Goal: Task Accomplishment & Management: Manage account settings

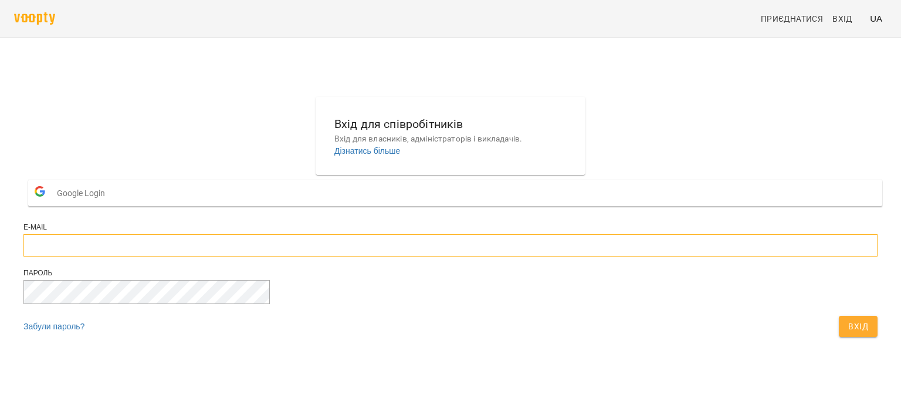
type input "**********"
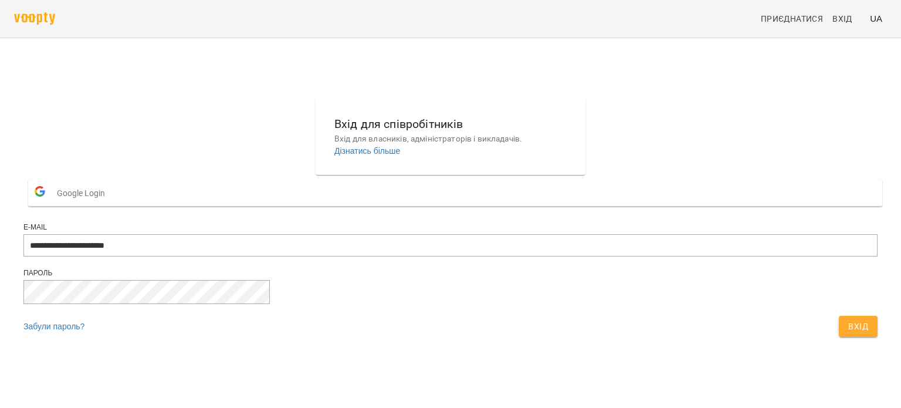
click at [848, 333] on span "Вхід" at bounding box center [858, 326] width 20 height 14
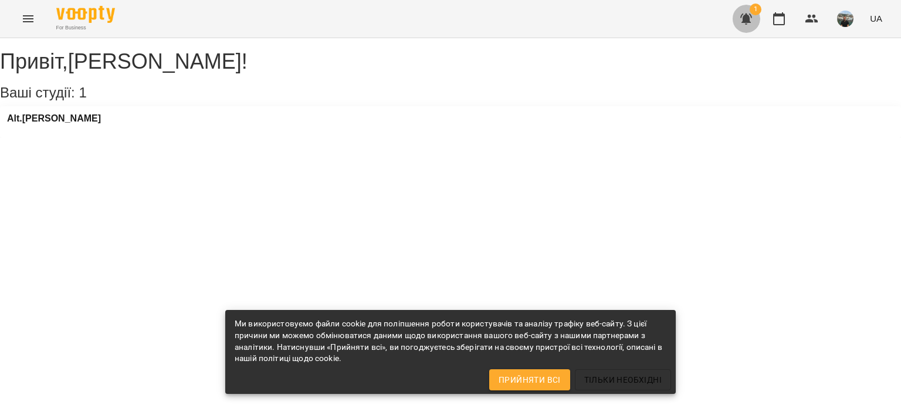
click at [747, 19] on icon "button" at bounding box center [746, 18] width 12 height 11
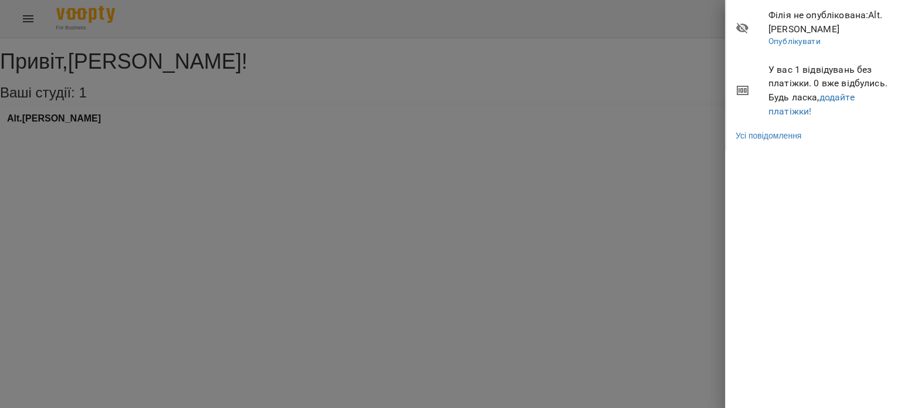
click at [648, 147] on div at bounding box center [450, 204] width 901 height 408
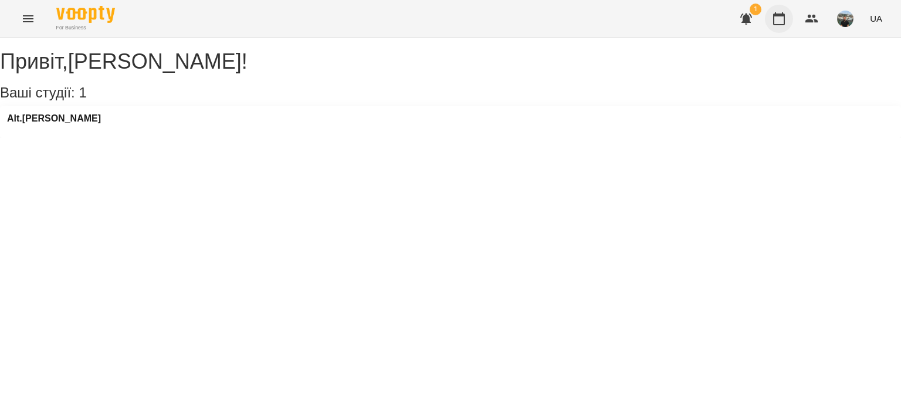
click at [778, 18] on icon "button" at bounding box center [779, 19] width 14 height 14
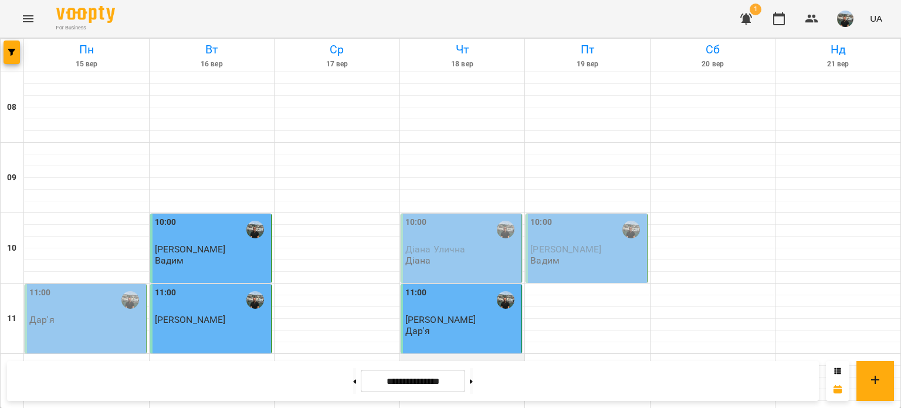
scroll to position [176, 0]
click at [429, 377] on div at bounding box center [462, 383] width 125 height 12
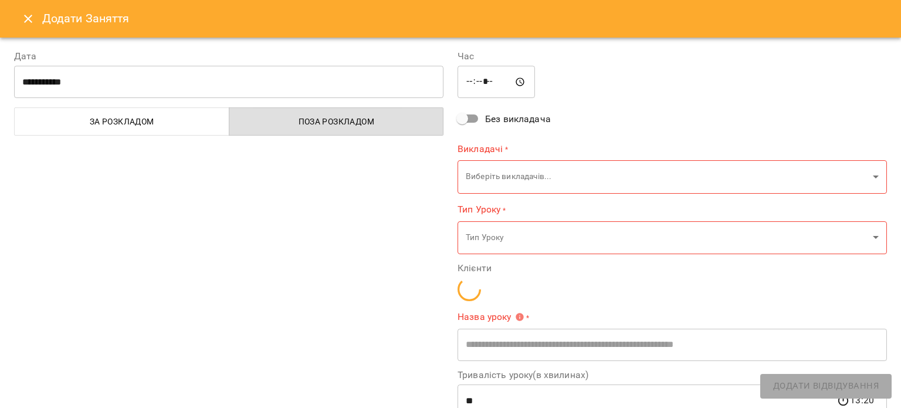
type input "**********"
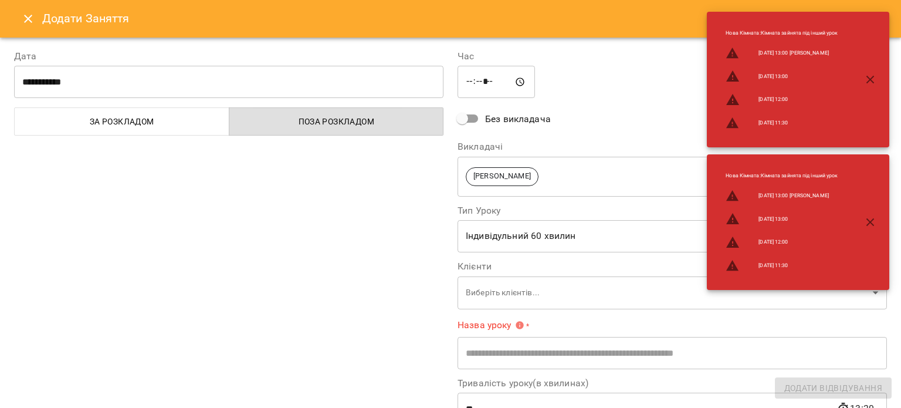
click at [29, 15] on icon "Close" at bounding box center [28, 19] width 14 height 14
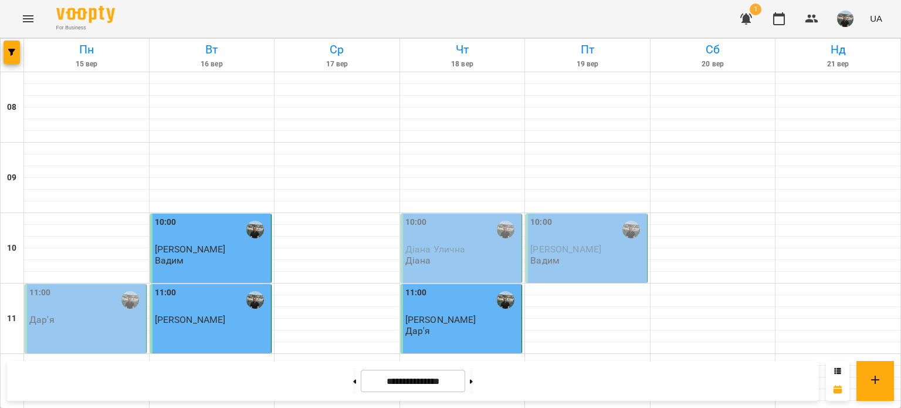
click at [436, 389] on div at bounding box center [462, 395] width 125 height 12
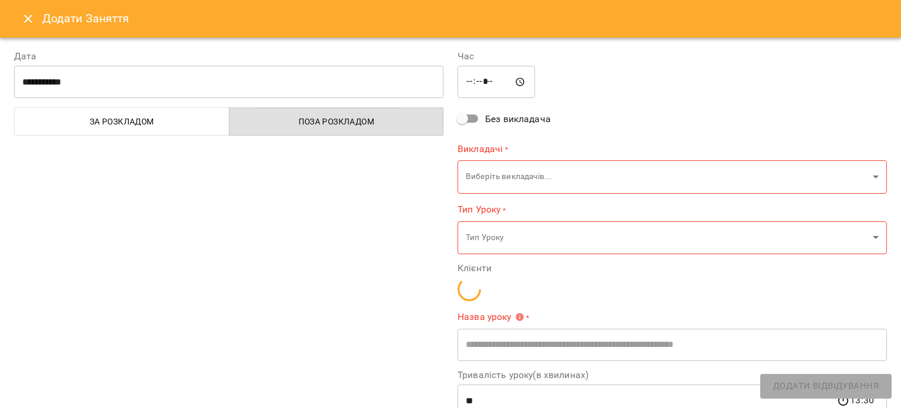
type input "**********"
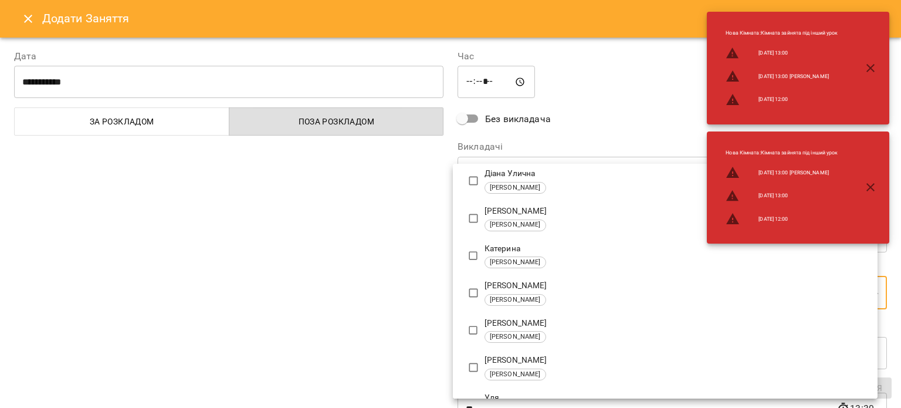
scroll to position [117, 0]
type input "**********"
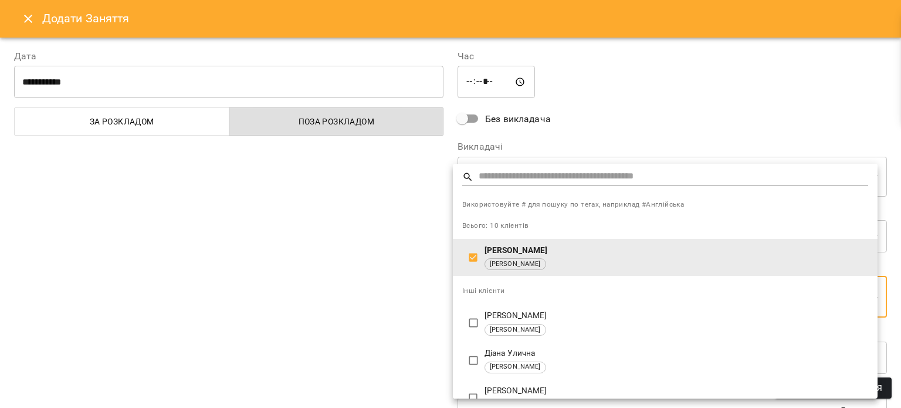
click at [564, 130] on div at bounding box center [450, 204] width 901 height 408
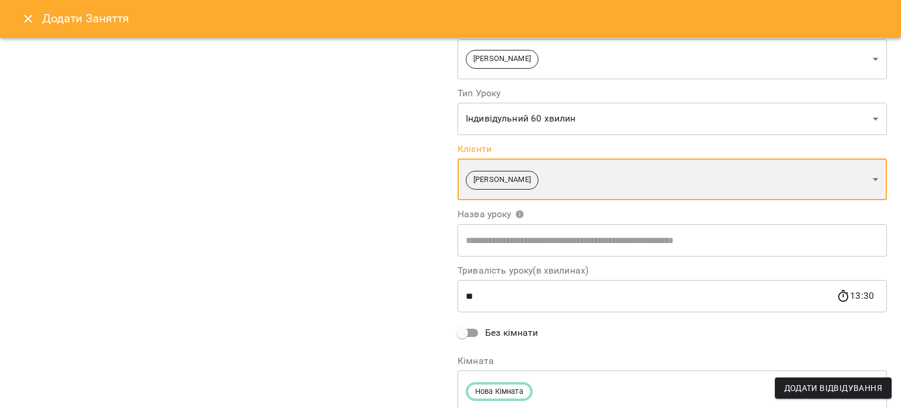
scroll to position [161, 0]
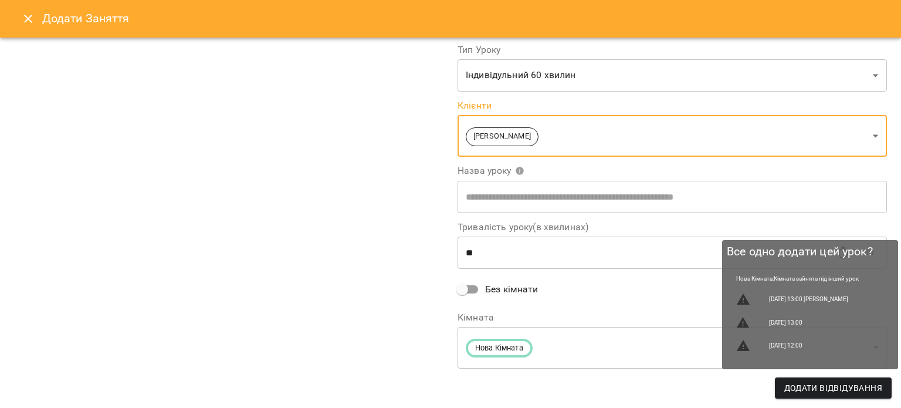
click at [841, 388] on span "Додати Відвідування" at bounding box center [833, 388] width 98 height 14
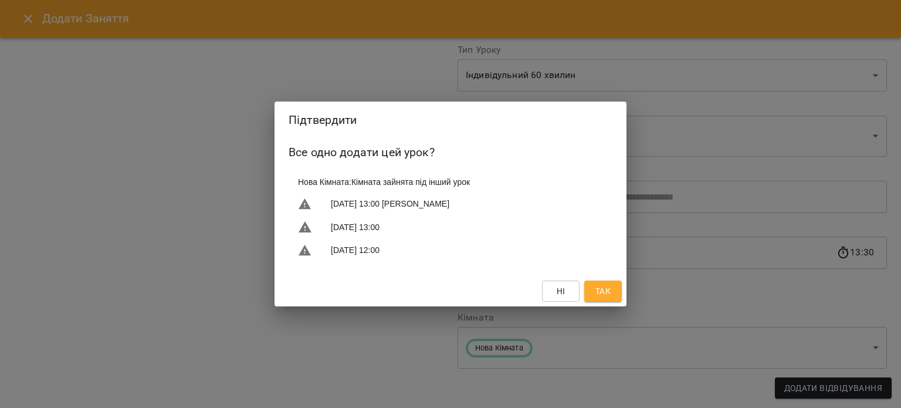
click at [604, 290] on span "Так" at bounding box center [602, 291] width 15 height 14
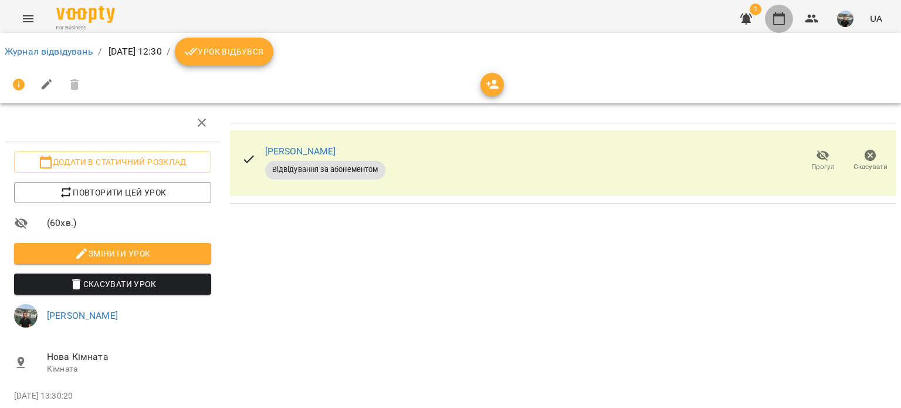
click at [777, 21] on icon "button" at bounding box center [779, 19] width 14 height 14
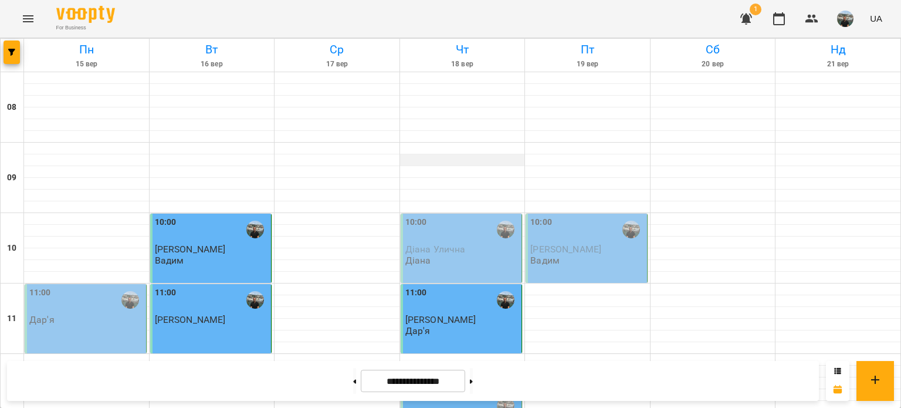
scroll to position [176, 0]
click at [451, 392] on div "12:30" at bounding box center [462, 405] width 114 height 27
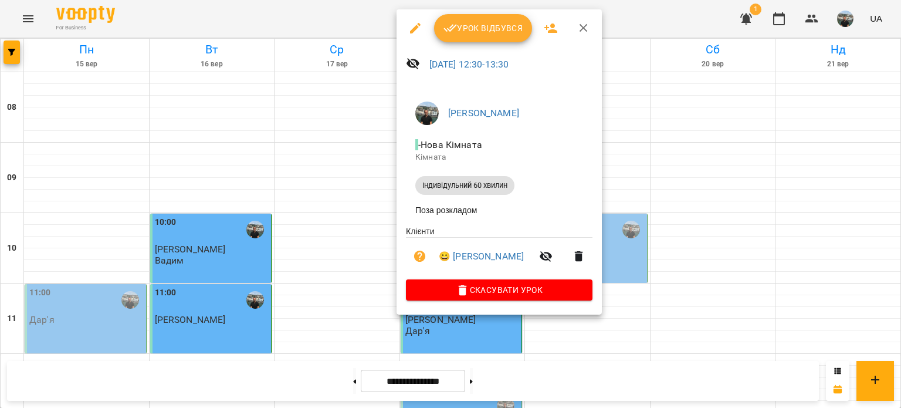
click at [468, 23] on span "Урок відбувся" at bounding box center [483, 28] width 80 height 14
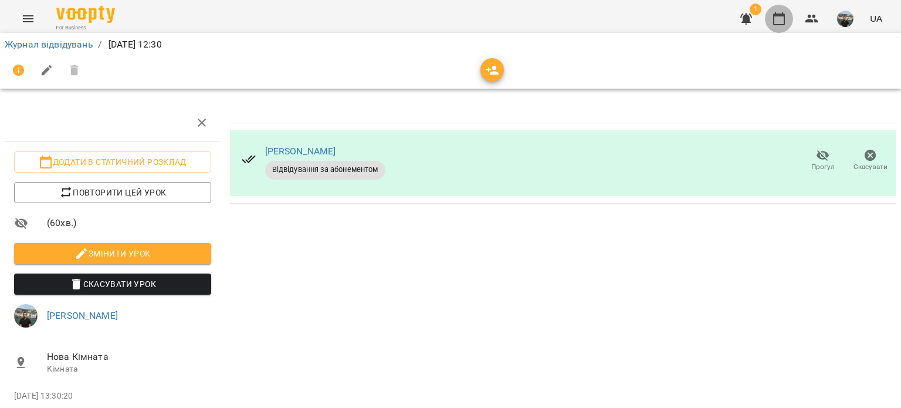
click at [780, 15] on icon "button" at bounding box center [779, 18] width 12 height 13
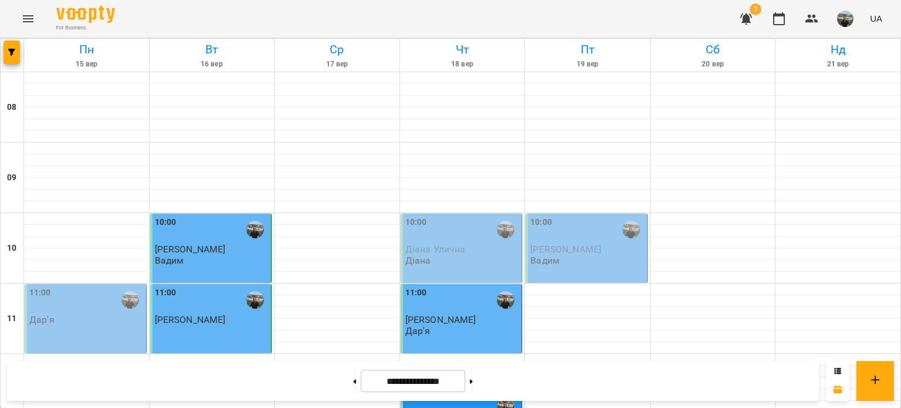
click at [850, 17] on img "button" at bounding box center [845, 19] width 16 height 16
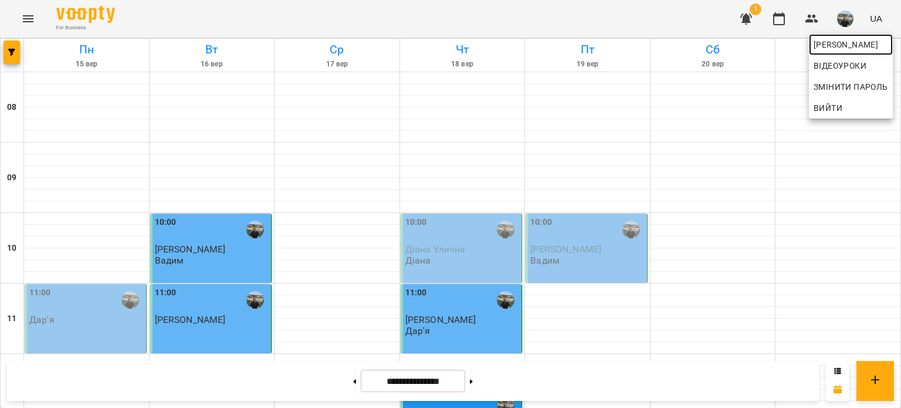
click at [821, 43] on span "[PERSON_NAME]" at bounding box center [851, 45] width 74 height 14
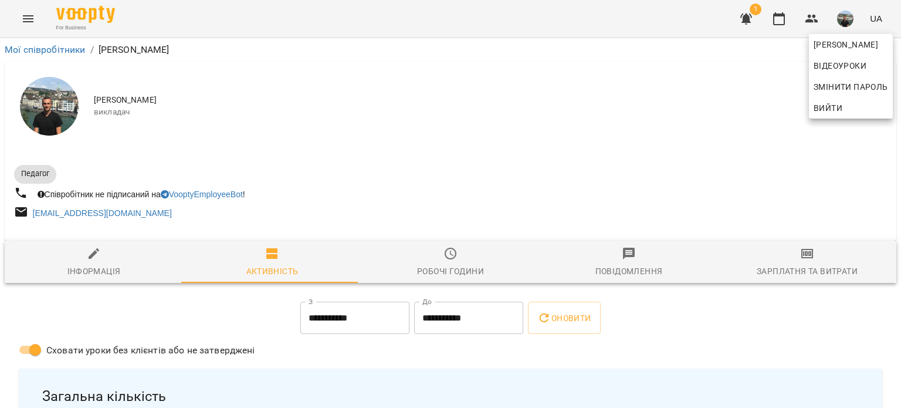
drag, startPoint x: 897, startPoint y: 62, endPoint x: 897, endPoint y: 72, distance: 10.6
click at [897, 73] on div at bounding box center [450, 204] width 901 height 408
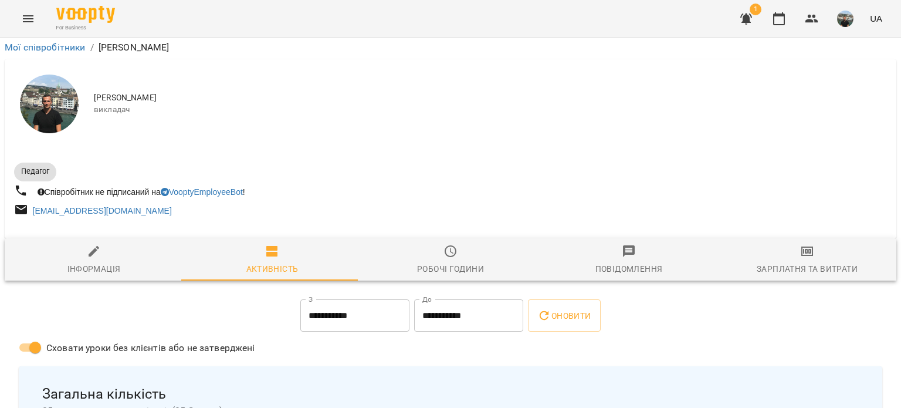
scroll to position [340, 0]
click at [845, 18] on img "button" at bounding box center [845, 19] width 16 height 16
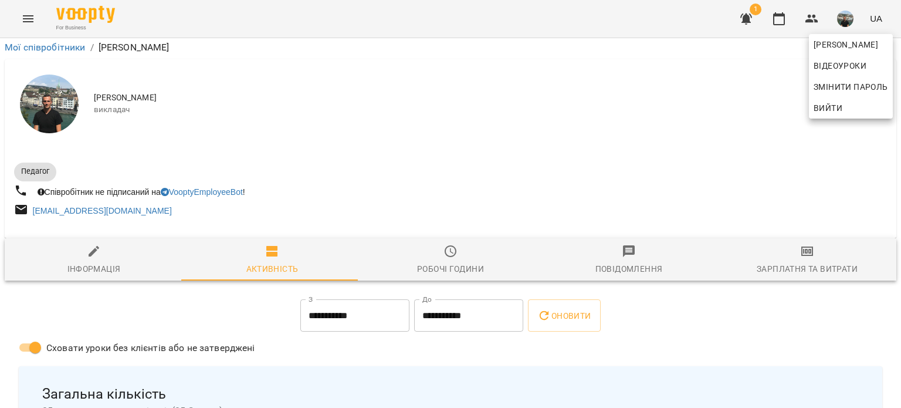
click at [836, 106] on span "Вийти" at bounding box center [828, 108] width 29 height 14
